Goal: Transaction & Acquisition: Obtain resource

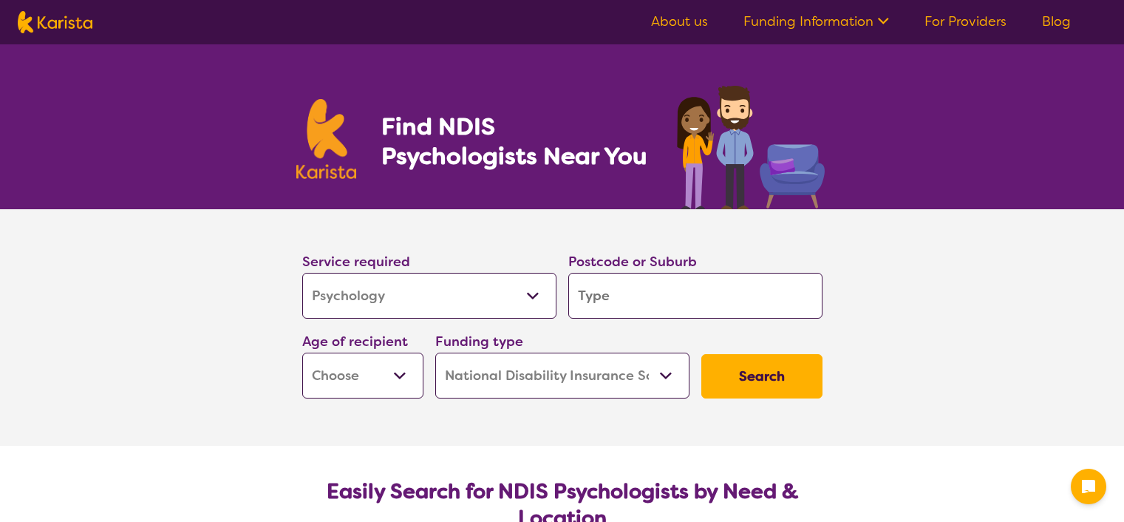
select select "Psychology"
select select "NDIS"
select select "Psychology"
select select "NDIS"
click at [563, 299] on div "Postcode or Suburb" at bounding box center [696, 285] width 266 height 80
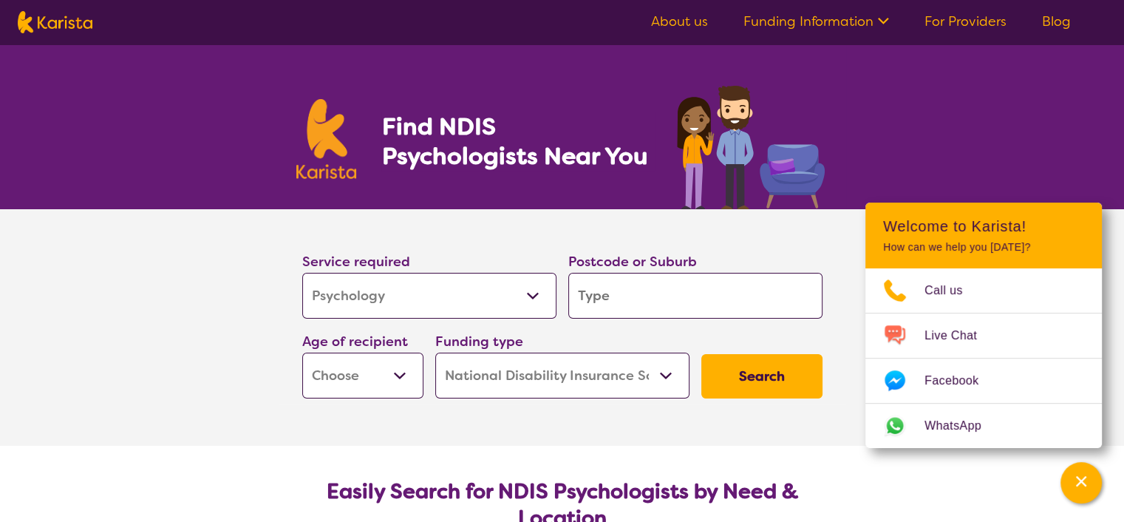
click at [528, 299] on select "Allied Health Assistant Assessment ([MEDICAL_DATA] or [MEDICAL_DATA]) Behaviour…" at bounding box center [429, 296] width 254 height 46
select select "[MEDICAL_DATA]"
click at [302, 273] on select "Allied Health Assistant Assessment ([MEDICAL_DATA] or [MEDICAL_DATA]) Behaviour…" at bounding box center [429, 296] width 254 height 46
select select "[MEDICAL_DATA]"
click at [657, 286] on input "search" at bounding box center [695, 296] width 254 height 46
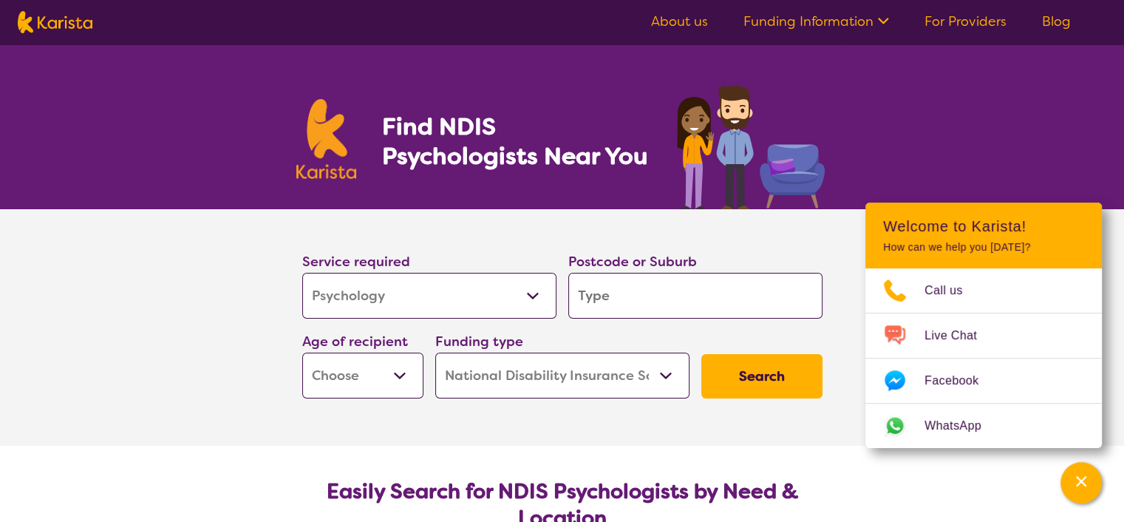
type input "3"
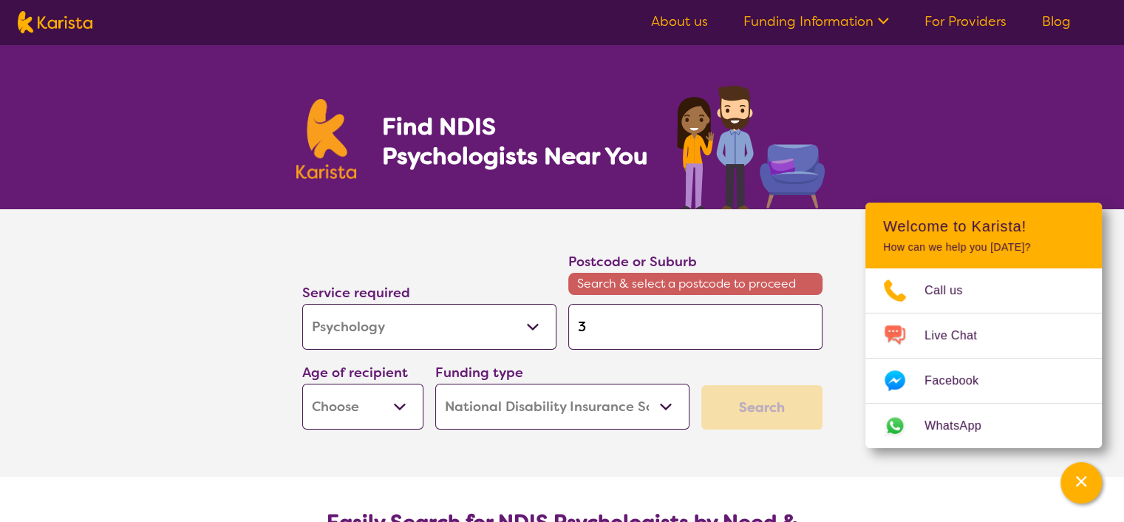
type input "30"
type input "303"
type input "3037"
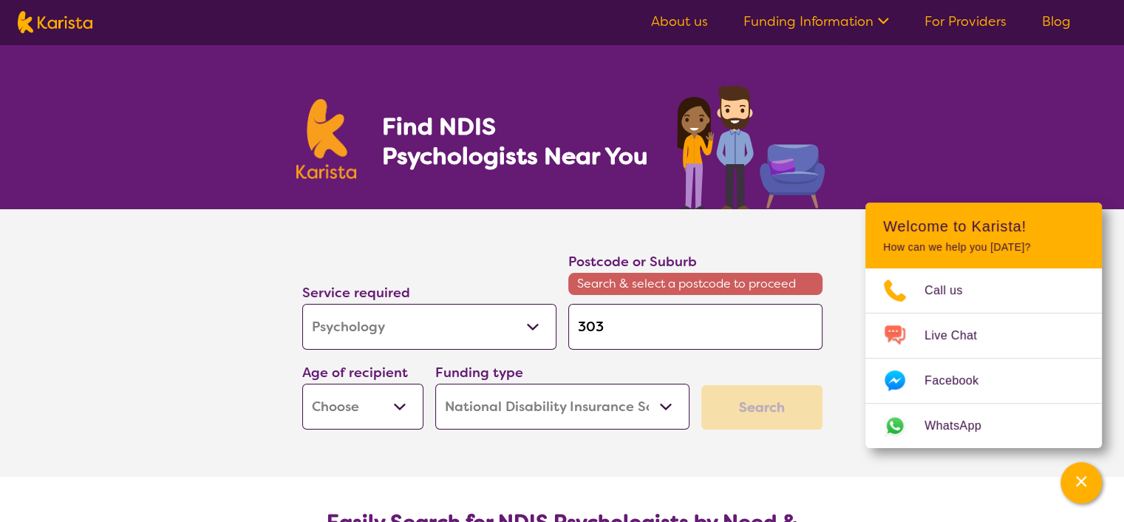
type input "3037"
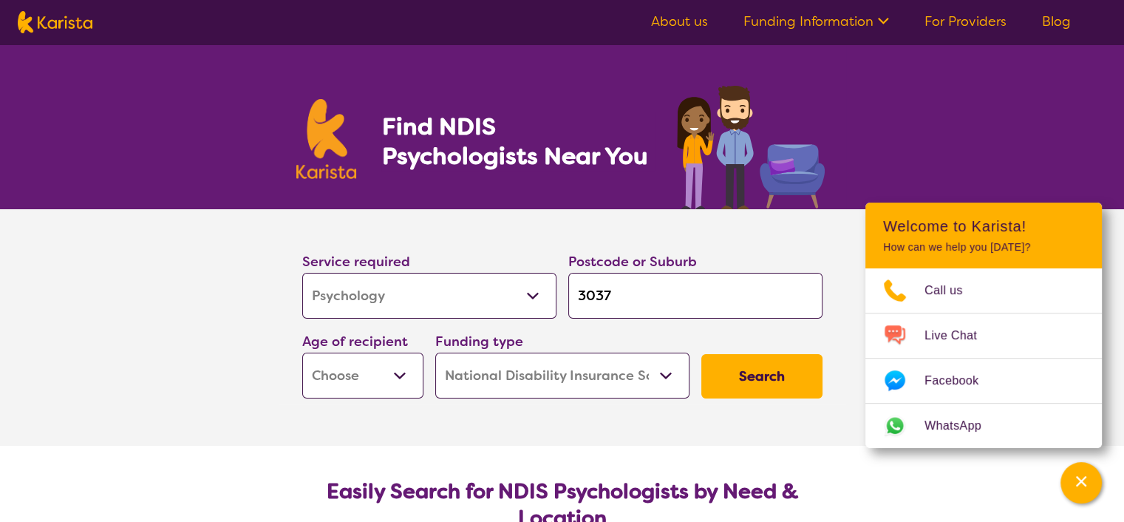
type input "303"
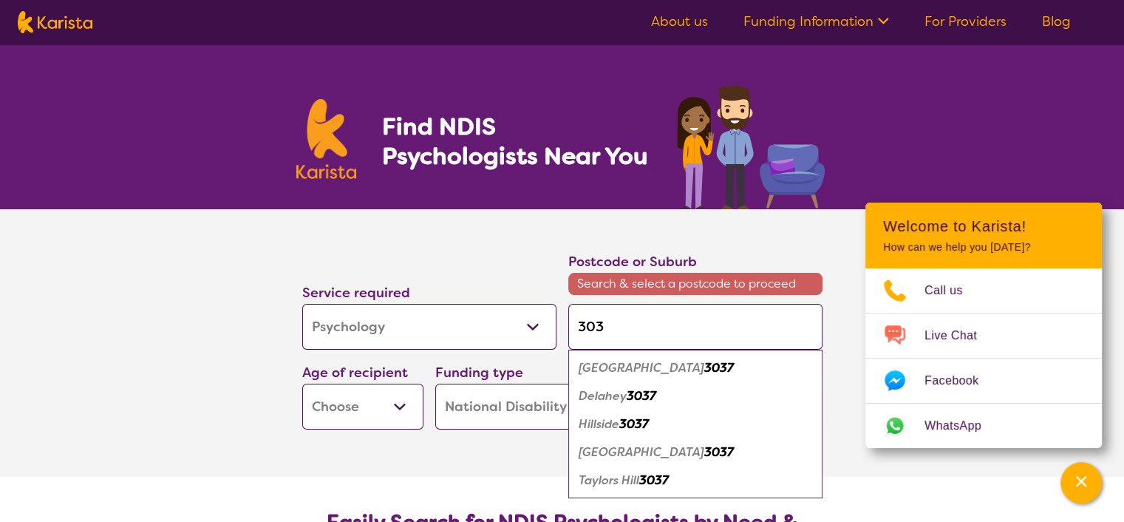
type input "30"
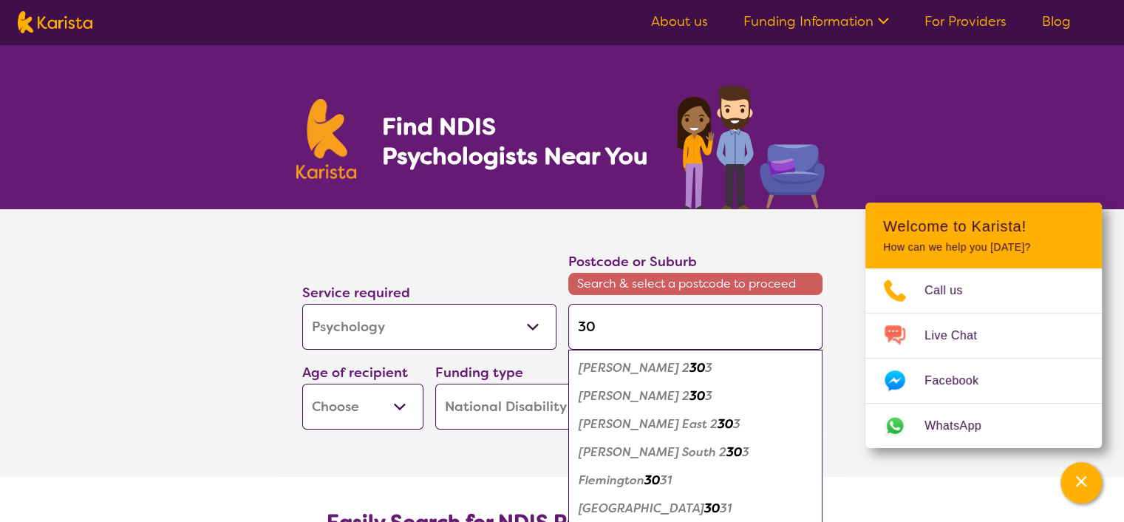
type input "307"
type input "3073"
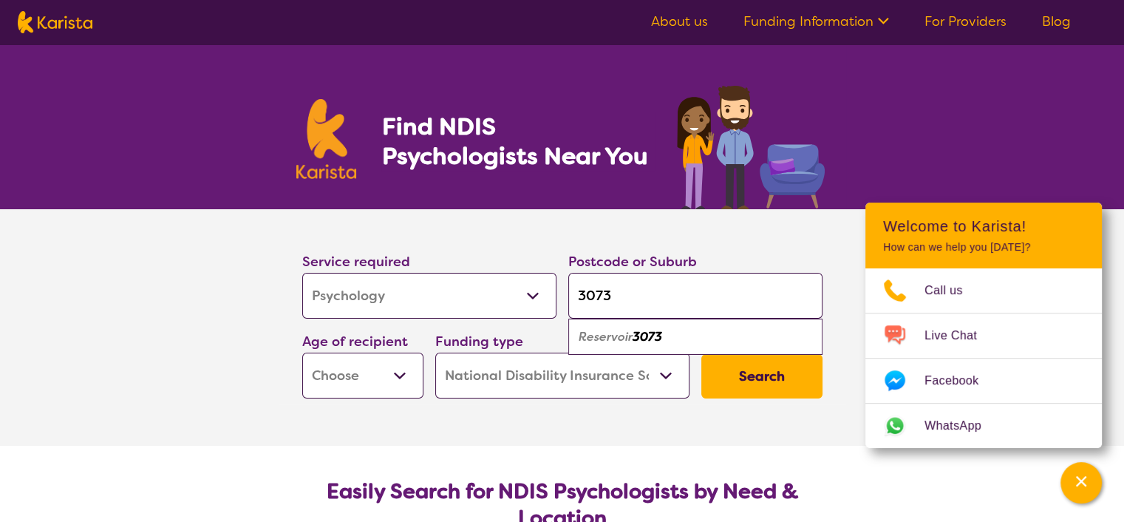
type input "3073"
click at [603, 339] on em "Reservoir" at bounding box center [606, 337] width 54 height 16
click at [394, 373] on select "Early Childhood - 0 to 9 Child - 10 to 11 Adolescent - 12 to 17 Adult - 18 to 6…" at bounding box center [362, 376] width 121 height 46
select select "CH"
click at [302, 353] on select "Early Childhood - 0 to 9 Child - 10 to 11 Adolescent - 12 to 17 Adult - 18 to 6…" at bounding box center [362, 376] width 121 height 46
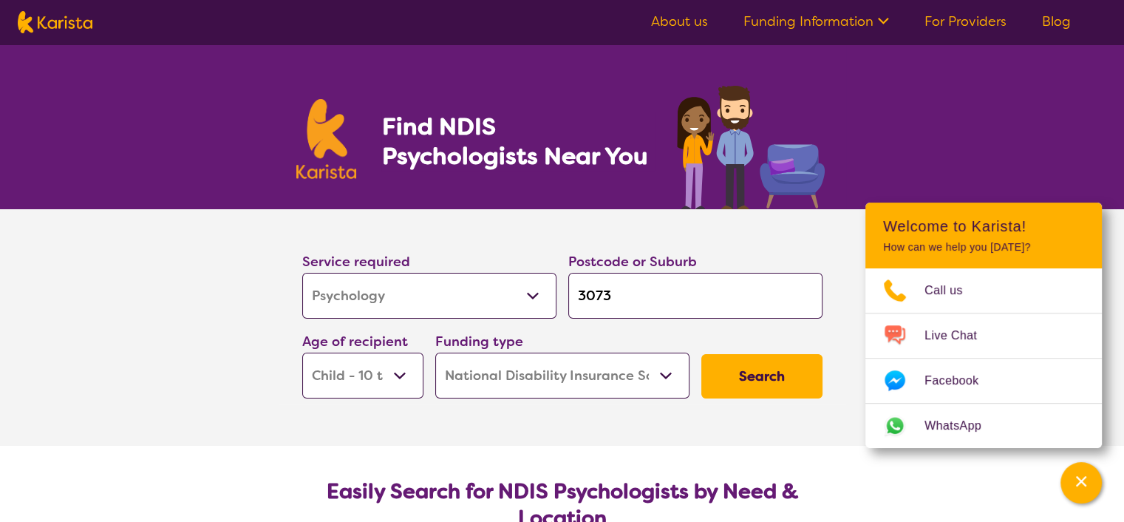
select select "CH"
click at [769, 381] on button "Search" at bounding box center [762, 376] width 121 height 44
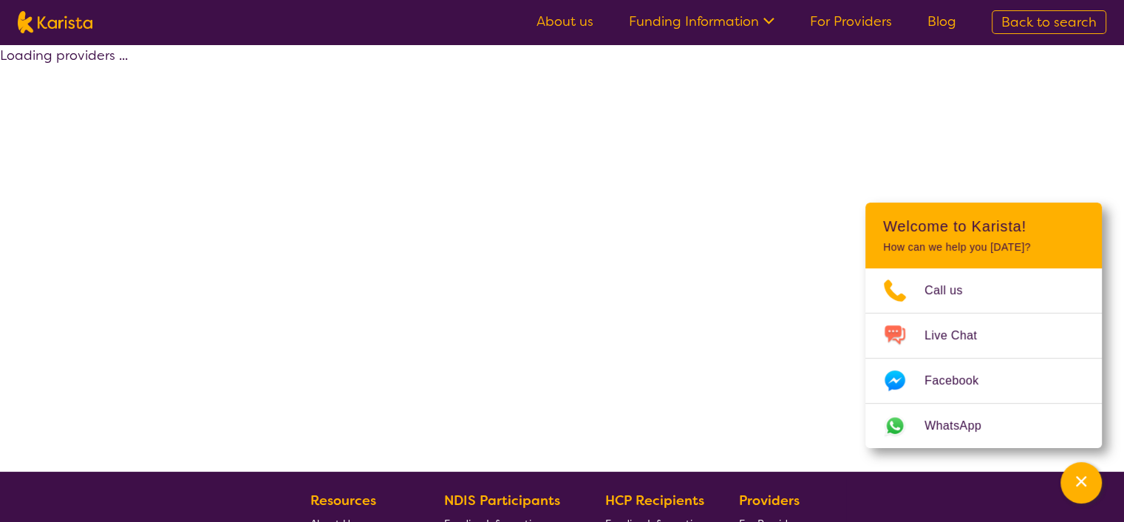
select select "by_score"
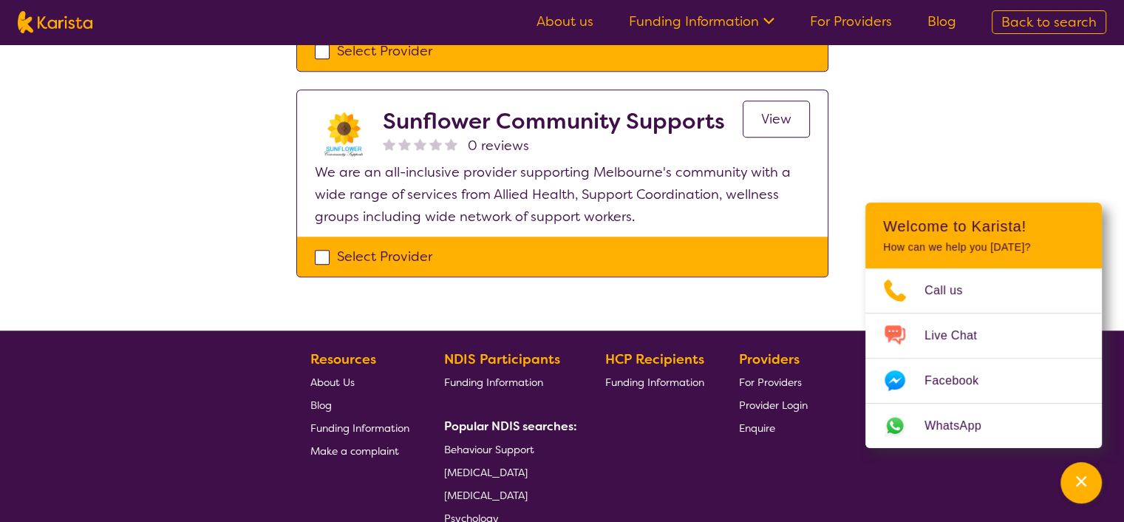
scroll to position [1489, 0]
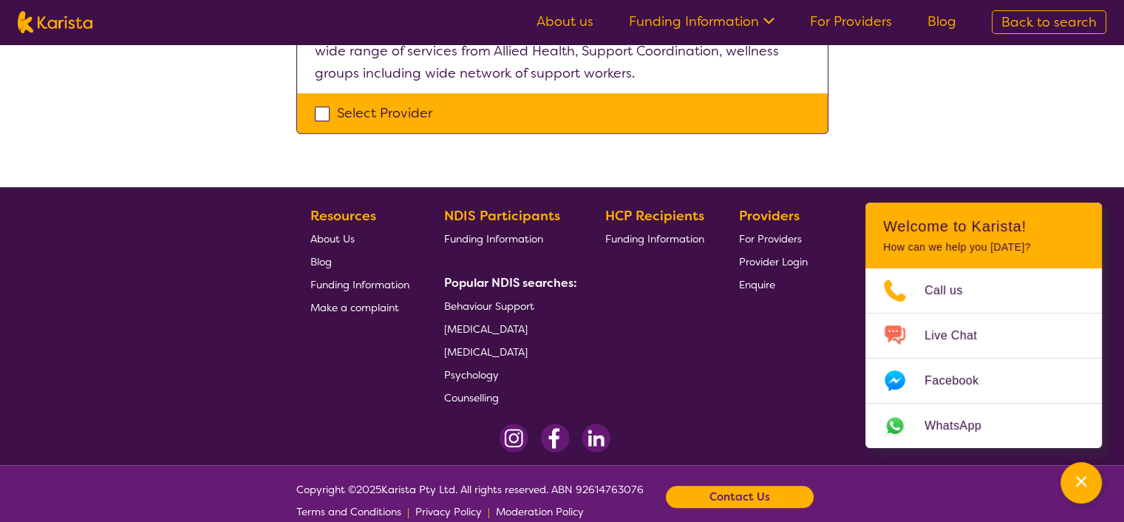
click at [481, 294] on link "Behaviour Support" at bounding box center [507, 305] width 127 height 23
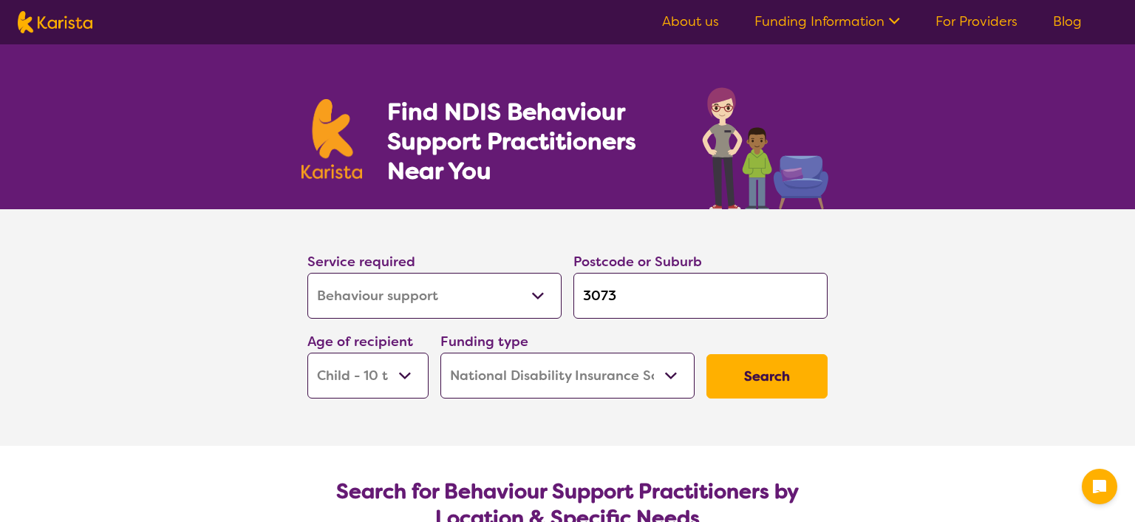
select select "Behaviour support"
select select "CH"
select select "NDIS"
select select "Behaviour support"
select select "CH"
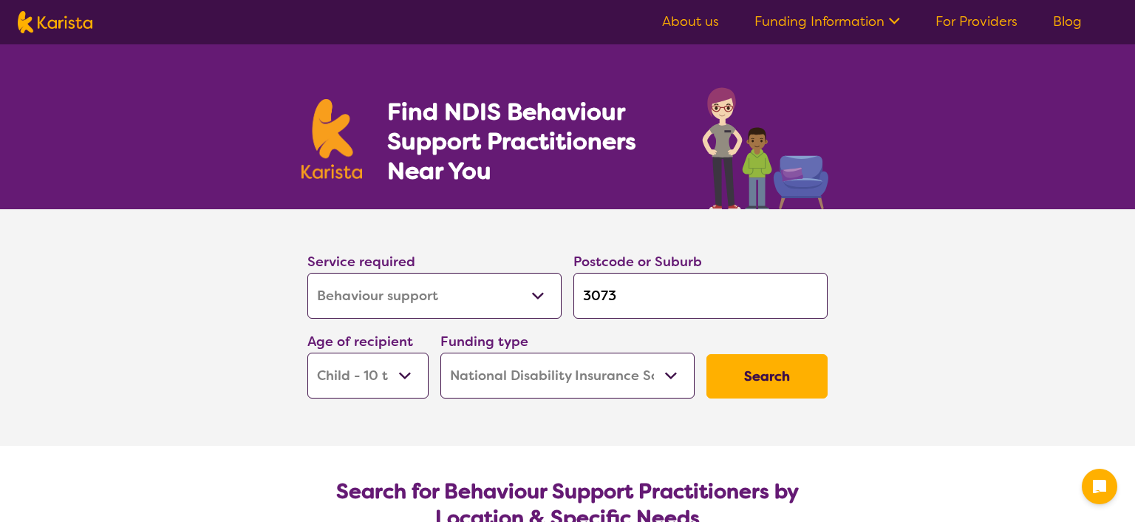
select select "NDIS"
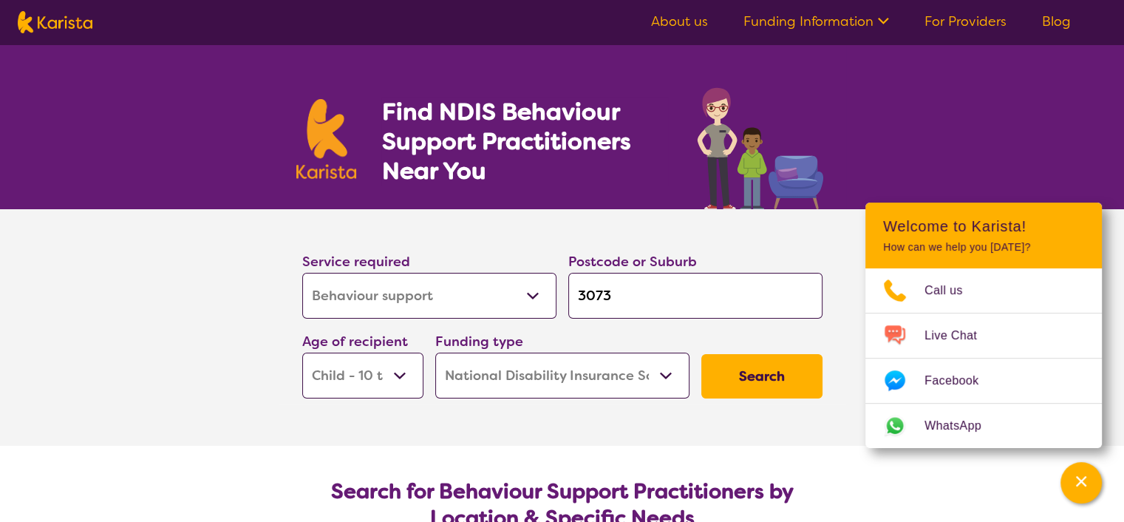
click at [760, 373] on button "Search" at bounding box center [762, 376] width 121 height 44
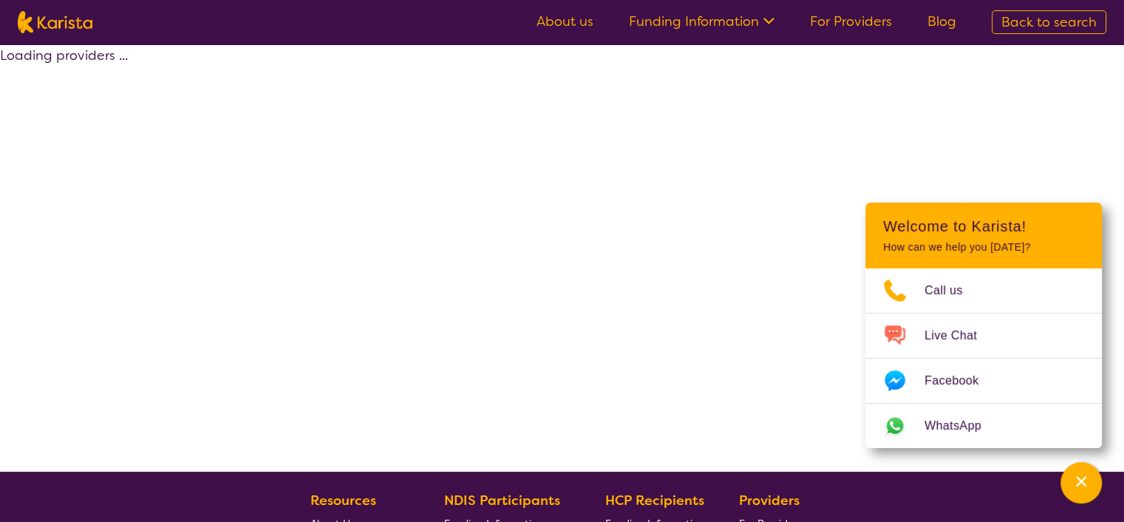
select select "by_score"
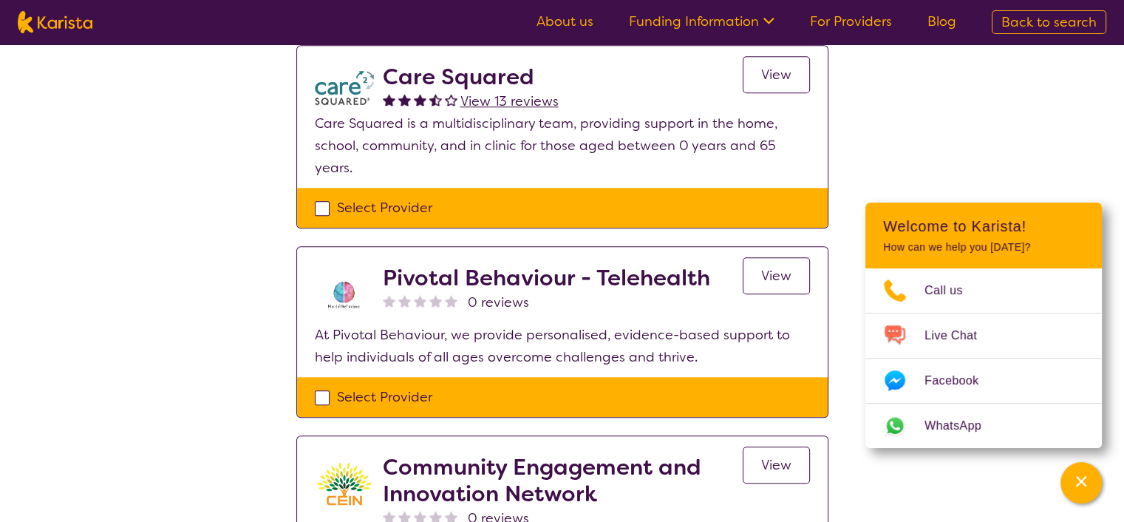
scroll to position [1257, 0]
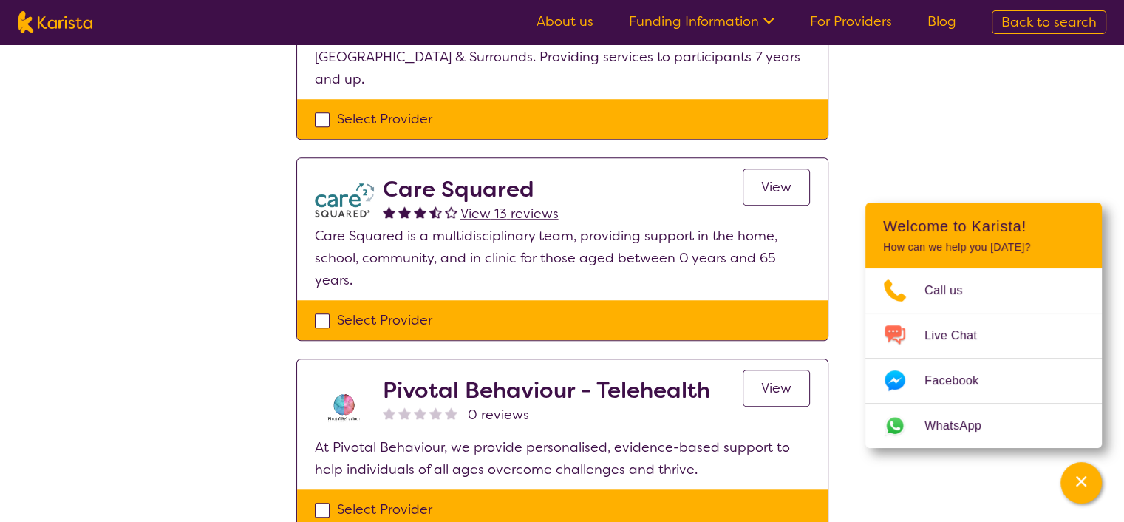
click at [793, 169] on link "View" at bounding box center [776, 187] width 67 height 37
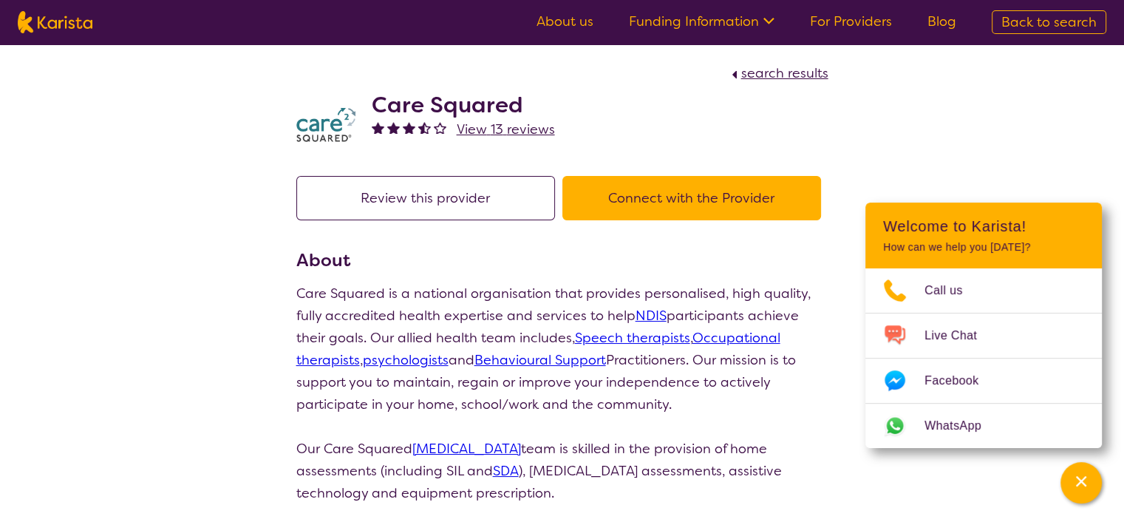
click at [648, 215] on button "Connect with the Provider" at bounding box center [692, 198] width 259 height 44
select select "by_score"
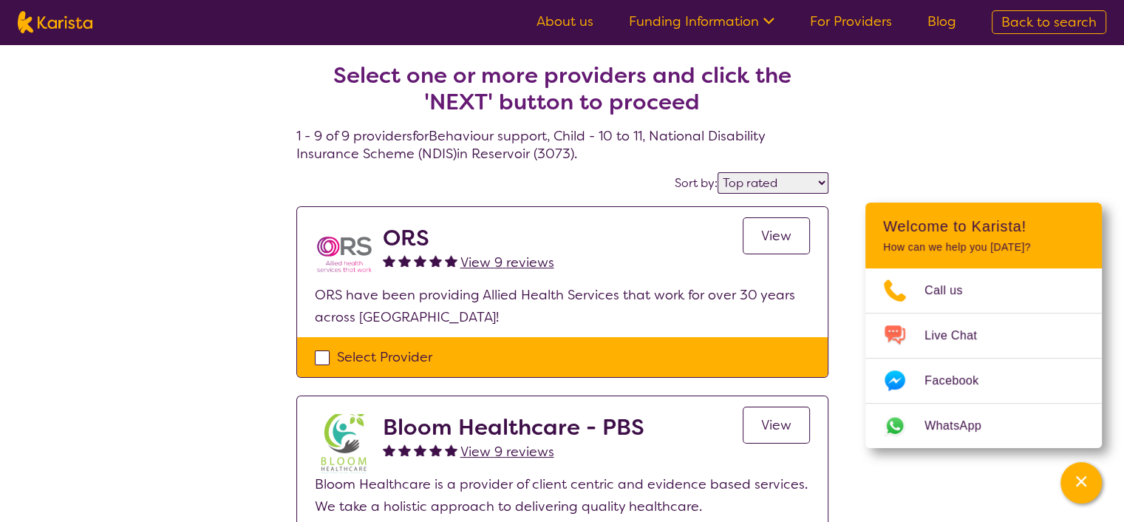
scroll to position [1257, 0]
